Goal: Transaction & Acquisition: Purchase product/service

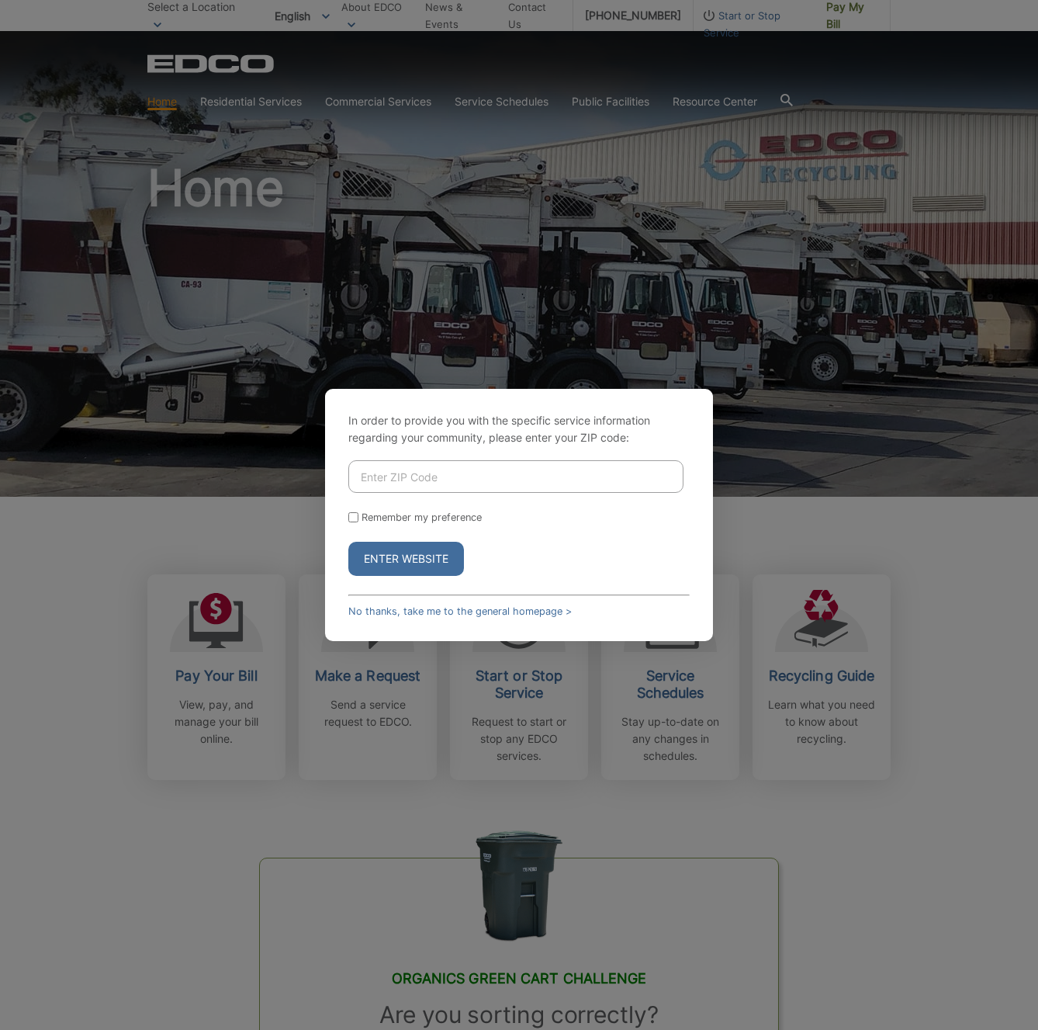
click at [408, 478] on input "Enter ZIP Code" at bounding box center [515, 476] width 335 height 33
type input "92083"
click at [383, 558] on button "Enter Website" at bounding box center [406, 559] width 116 height 34
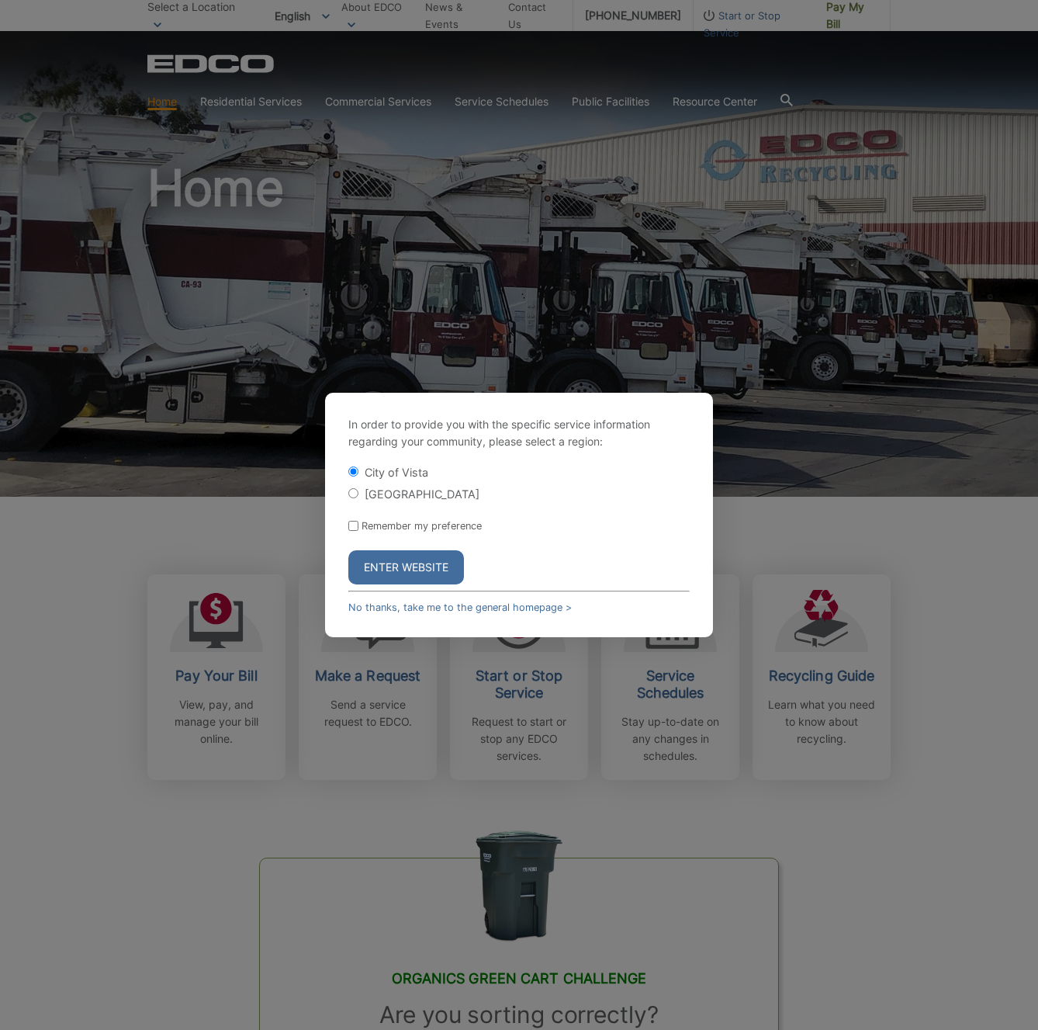
click at [421, 566] on button "Enter Website" at bounding box center [406, 567] width 116 height 34
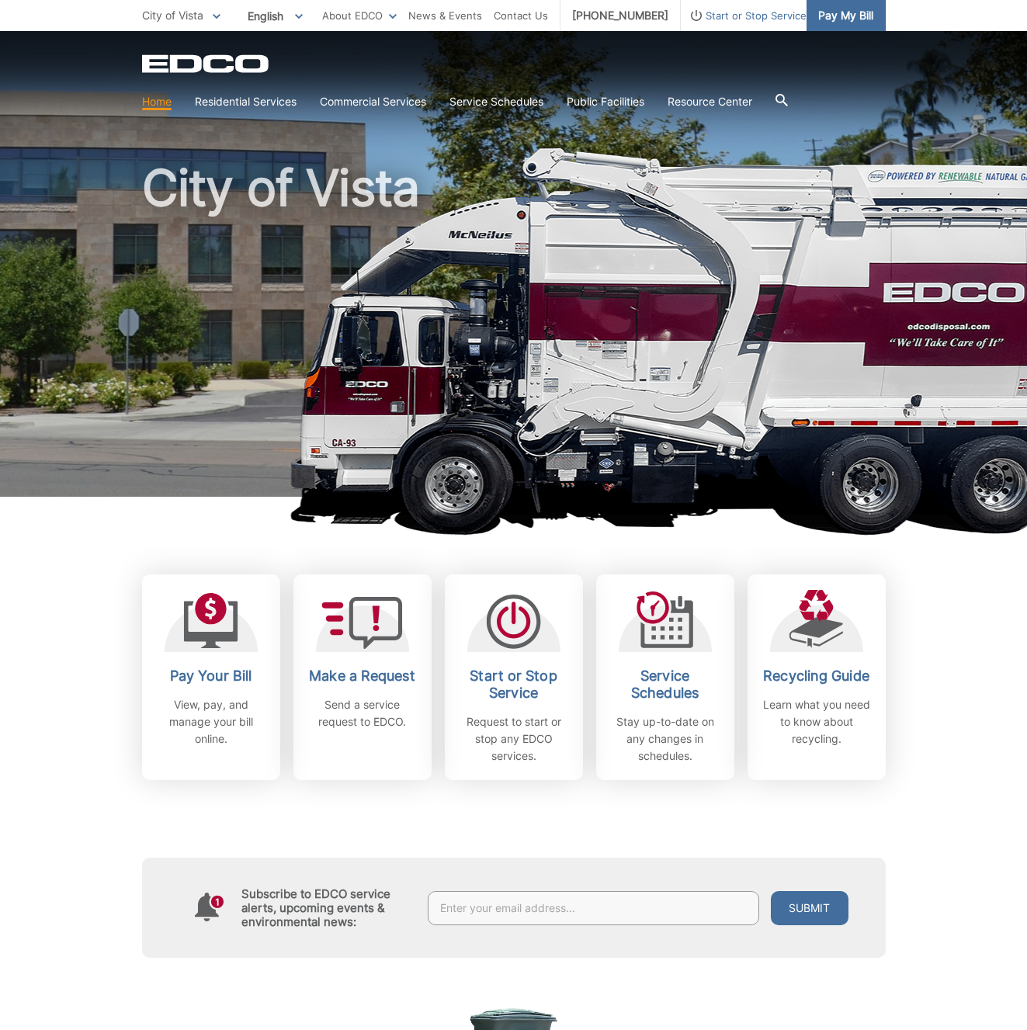
click at [858, 20] on span "Pay My Bill" at bounding box center [845, 15] width 55 height 17
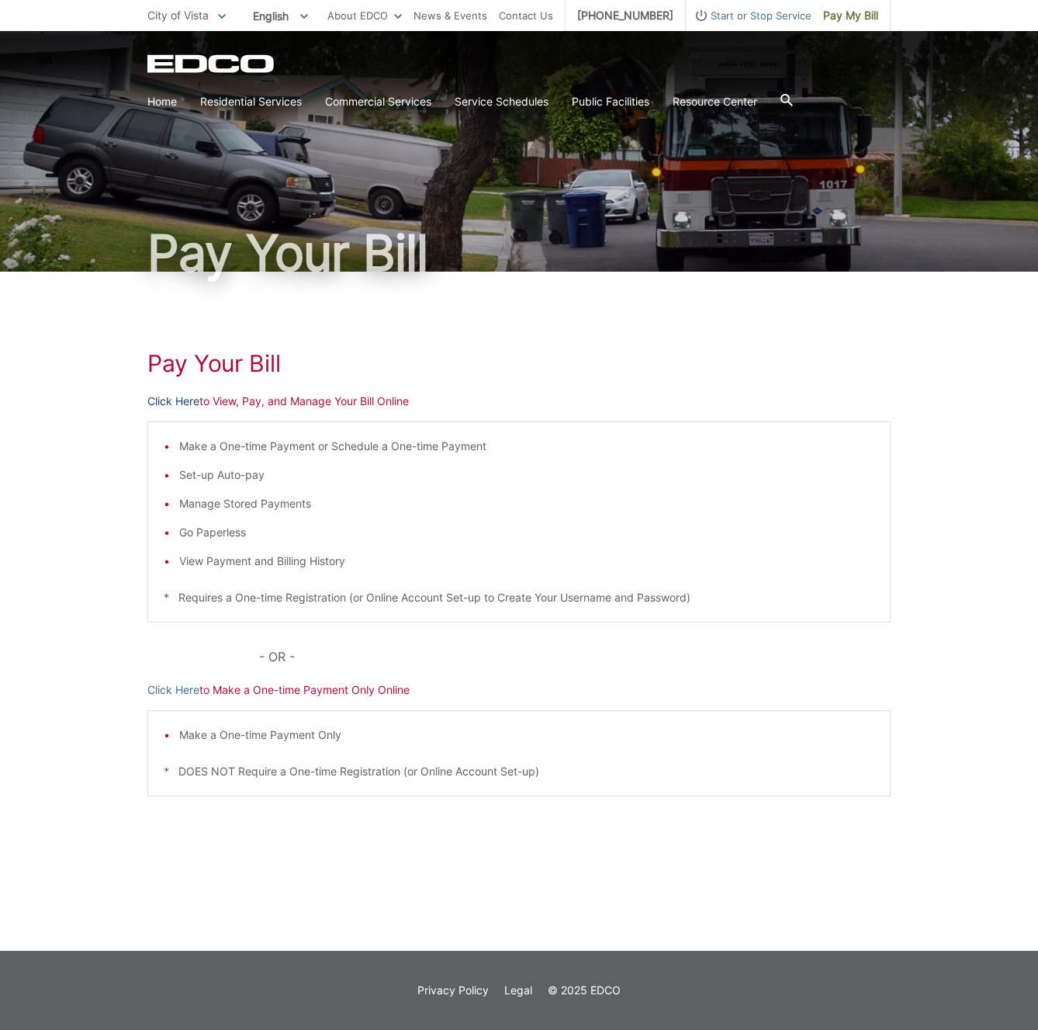
click at [182, 397] on link "Click Here" at bounding box center [173, 401] width 52 height 17
